Goal: Task Accomplishment & Management: Manage account settings

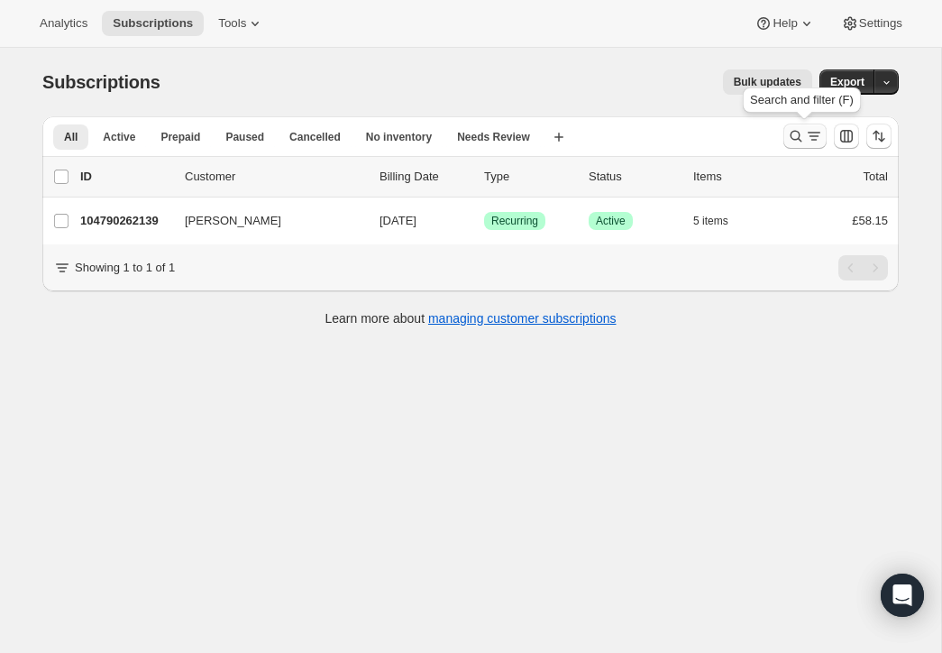
click at [793, 131] on icon "Search and filter results" at bounding box center [796, 136] width 18 height 18
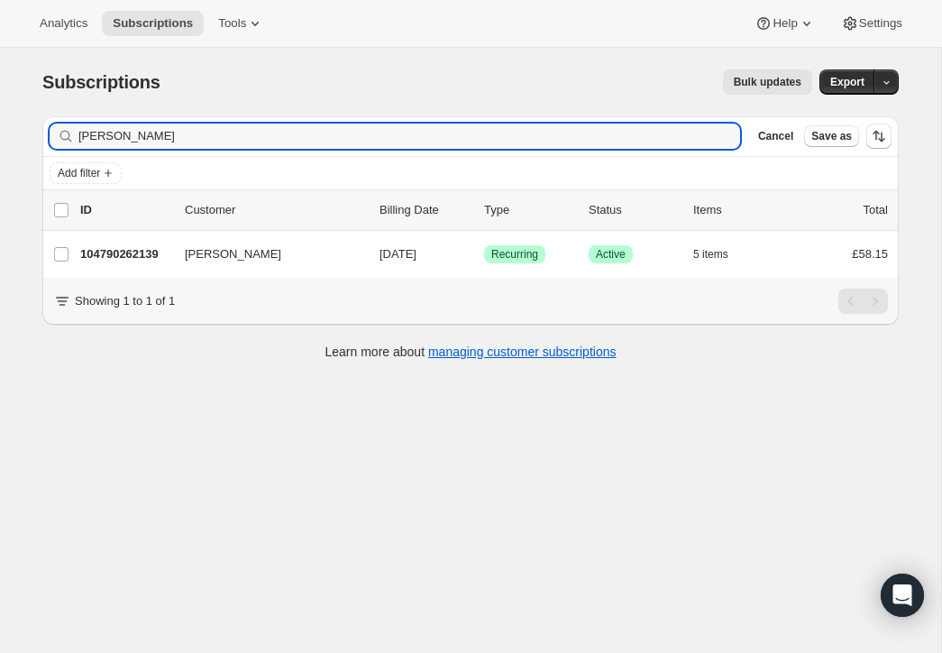
drag, startPoint x: 174, startPoint y: 133, endPoint x: 40, endPoint y: 118, distance: 135.1
click at [40, 118] on div "Filter subscribers [PERSON_NAME] Clear Cancel Save as Add filter 0 selected Upd…" at bounding box center [463, 240] width 871 height 277
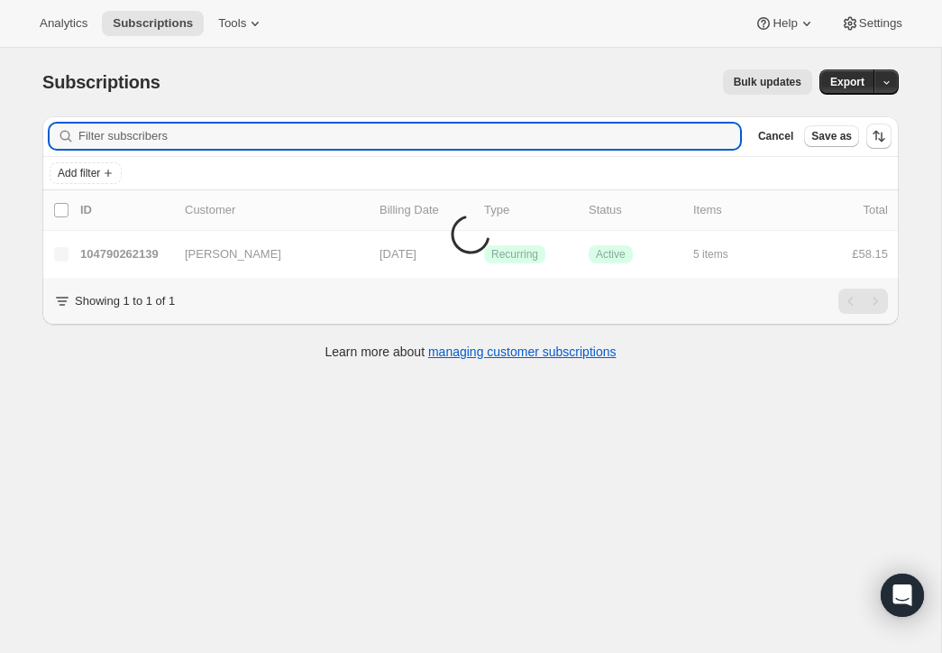
scroll to position [48, 0]
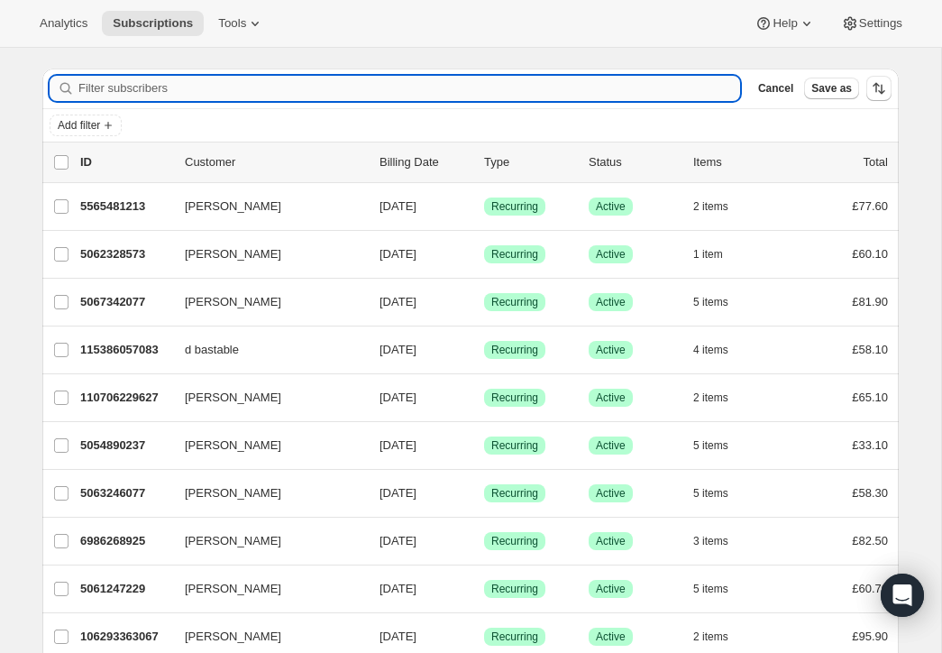
click at [161, 87] on input "Filter subscribers" at bounding box center [409, 88] width 662 height 25
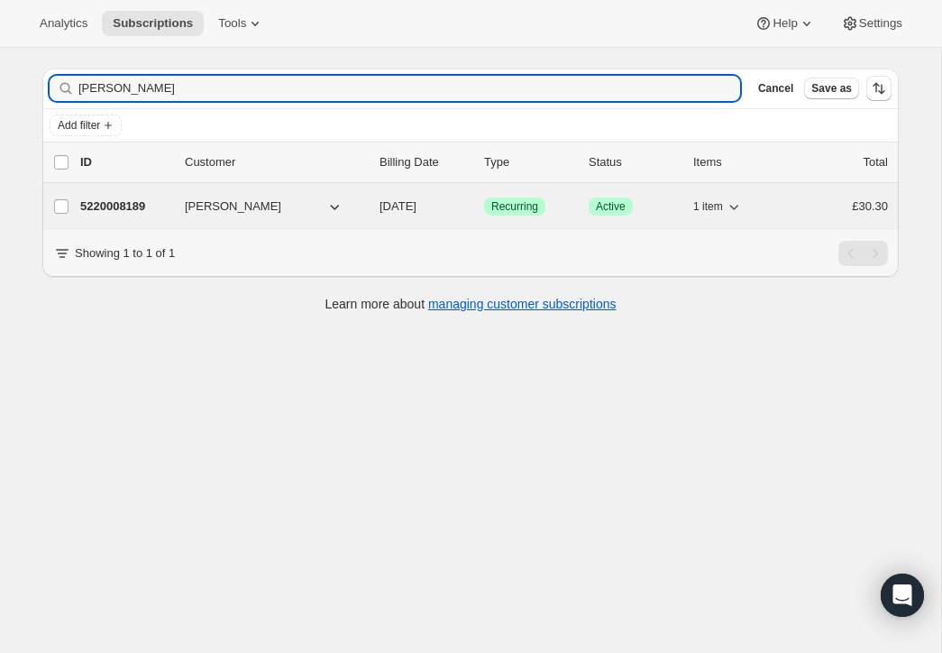
type input "[PERSON_NAME]"
click at [128, 200] on p "5220008189" at bounding box center [125, 207] width 90 height 18
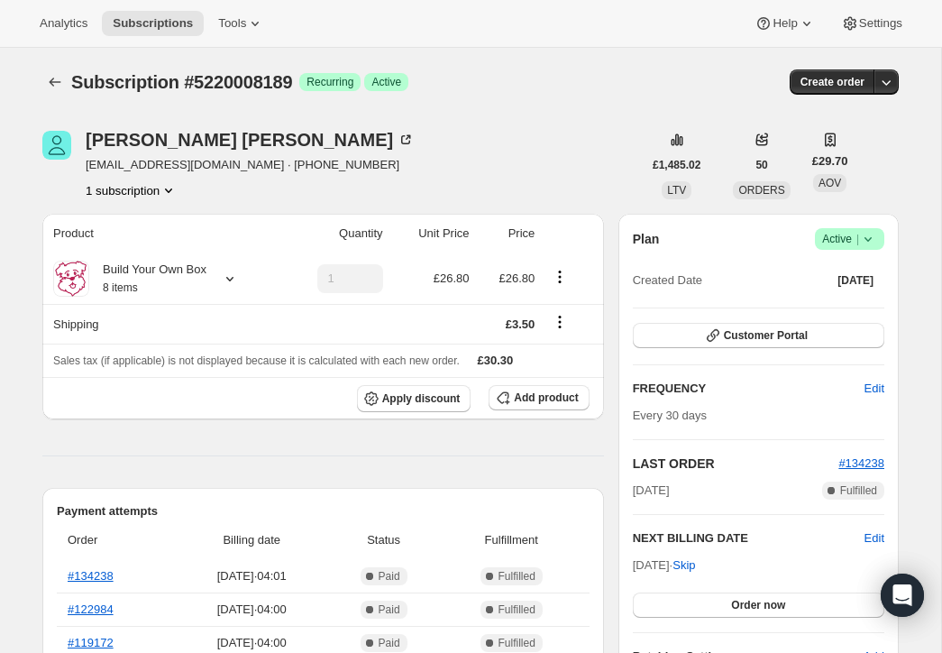
click at [838, 235] on span "Active |" at bounding box center [849, 239] width 55 height 18
click at [835, 303] on span "Cancel subscription" at bounding box center [845, 306] width 102 height 14
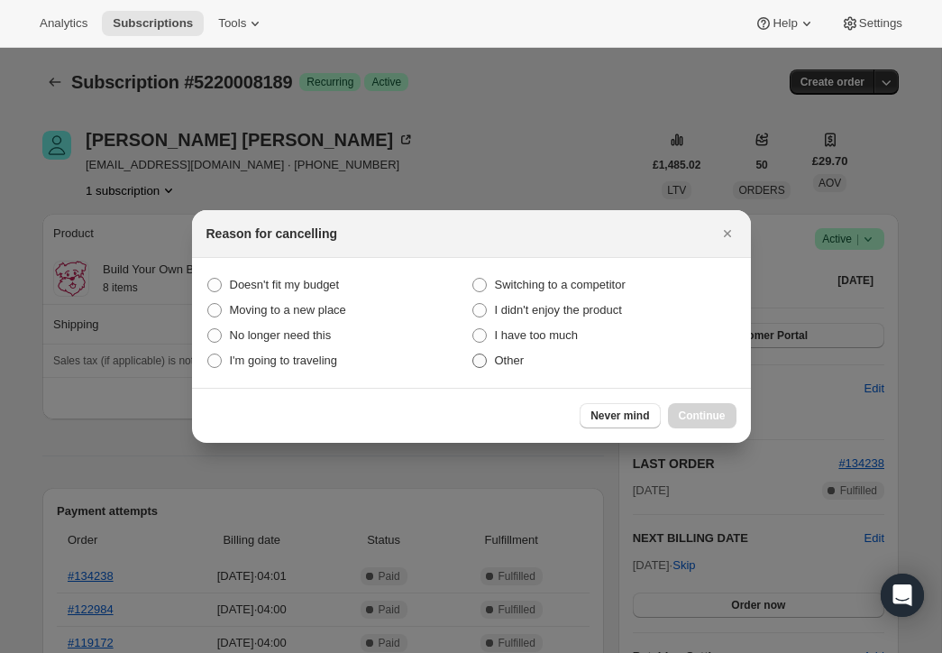
drag, startPoint x: 481, startPoint y: 363, endPoint x: 519, endPoint y: 372, distance: 39.2
click at [481, 363] on span ":rbv:" at bounding box center [480, 361] width 14 height 14
click at [473, 354] on input "Other" at bounding box center [473, 354] width 1 height 1
radio input "true"
click at [716, 409] on span "Continue" at bounding box center [702, 416] width 47 height 14
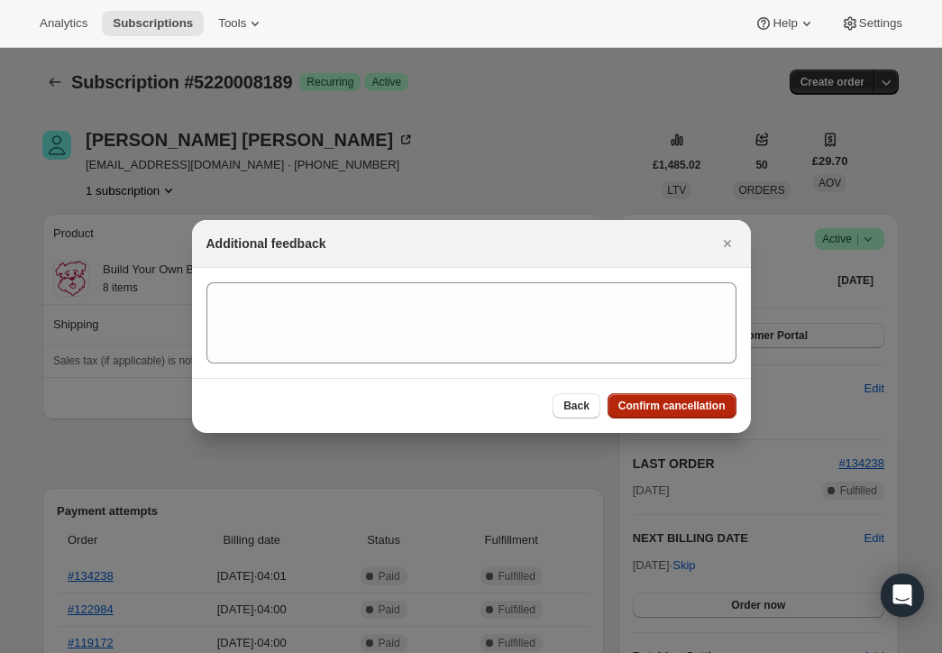
click at [707, 397] on button "Confirm cancellation" at bounding box center [672, 405] width 129 height 25
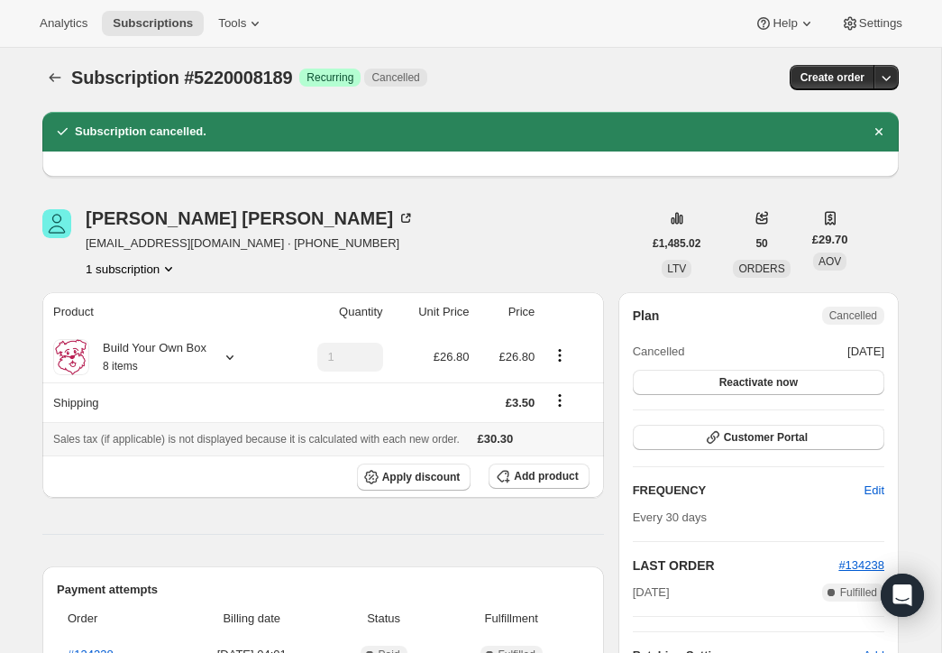
scroll to position [5, 0]
